Goal: Task Accomplishment & Management: Manage account settings

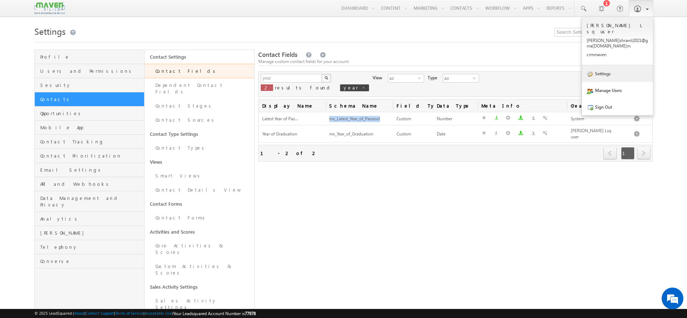
click at [603, 66] on link "Settings" at bounding box center [617, 73] width 71 height 17
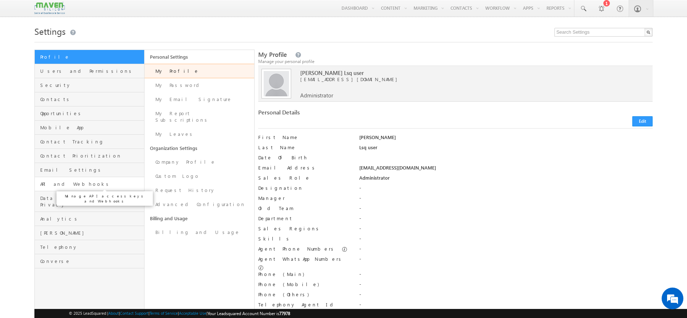
click at [67, 182] on span "API and Webhooks" at bounding box center [91, 184] width 102 height 7
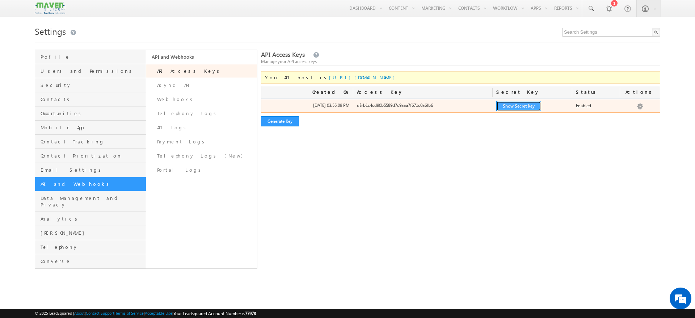
click at [506, 104] on button "Show Secret Key" at bounding box center [519, 106] width 45 height 10
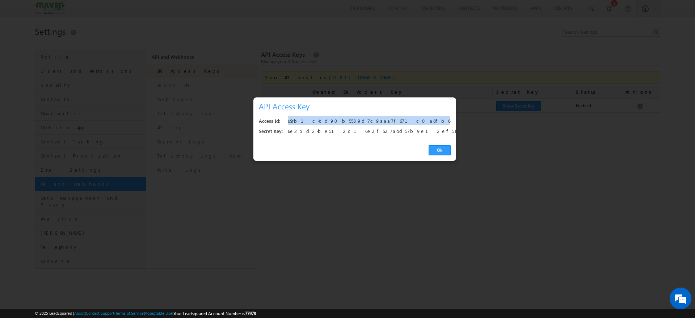
drag, startPoint x: 375, startPoint y: 122, endPoint x: 289, endPoint y: 124, distance: 85.9
click at [289, 124] on div "u$rb1c4cd90b5589d7c9aaa7f671c0a6fb6" at bounding box center [367, 121] width 159 height 10
copy div "u$rb1c4cd90b5589d7c9aaa7f671c0a6fb6"
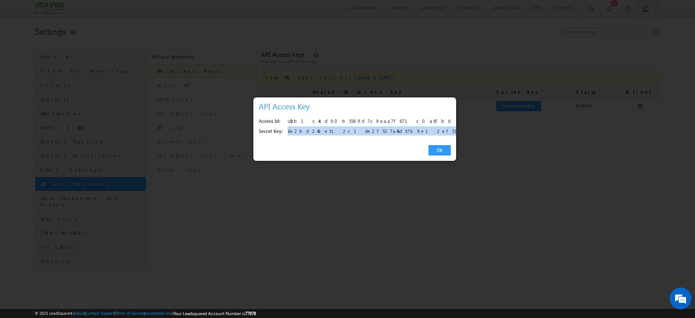
drag, startPoint x: 399, startPoint y: 129, endPoint x: 285, endPoint y: 134, distance: 114.2
click at [285, 134] on div "Secret Key: 6e2bd24be512c16e2f527a45d57b9e12ef51785d" at bounding box center [355, 131] width 192 height 10
copy div "6e2bd24be512c16e2f527a45d57b9e12ef51785d"
click at [445, 148] on link "Ok" at bounding box center [440, 150] width 22 height 10
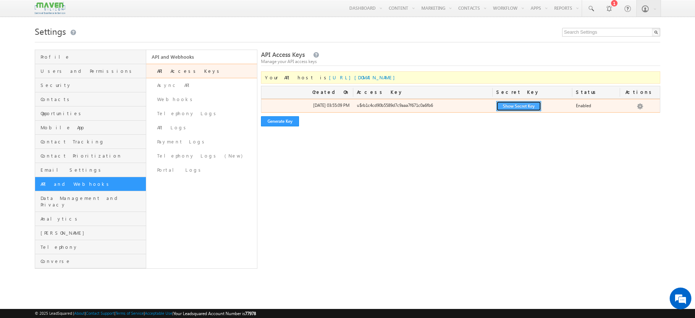
click at [501, 110] on button "Show Secret Key" at bounding box center [519, 106] width 45 height 10
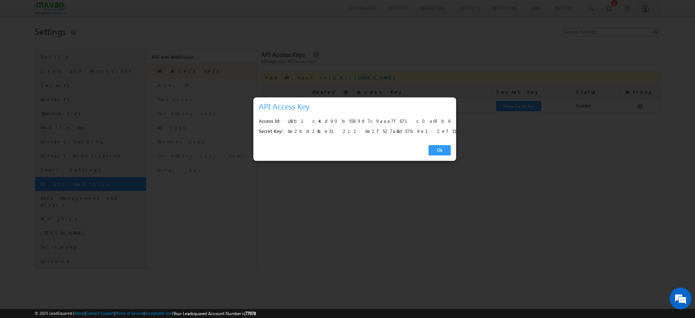
click at [389, 232] on div at bounding box center [347, 159] width 695 height 318
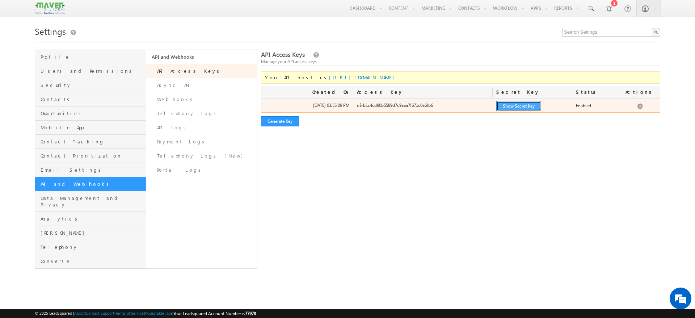
click at [523, 108] on button "Show Secret Key" at bounding box center [519, 106] width 45 height 10
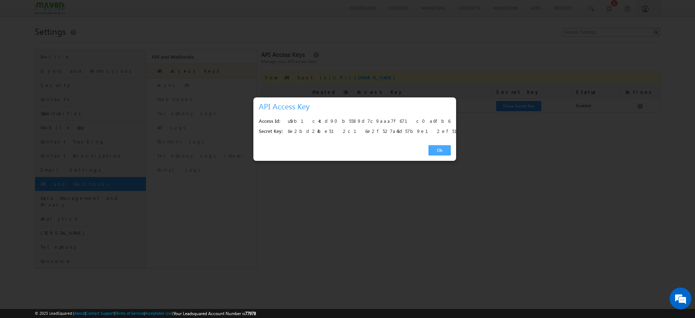
click at [434, 152] on link "Ok" at bounding box center [440, 150] width 22 height 10
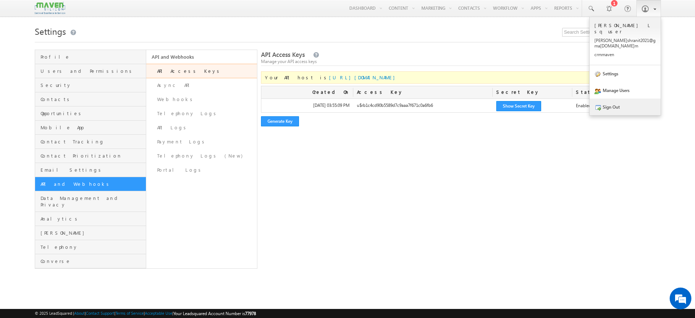
click at [624, 99] on link "Sign Out" at bounding box center [625, 107] width 71 height 17
